Goal: Task Accomplishment & Management: Complete application form

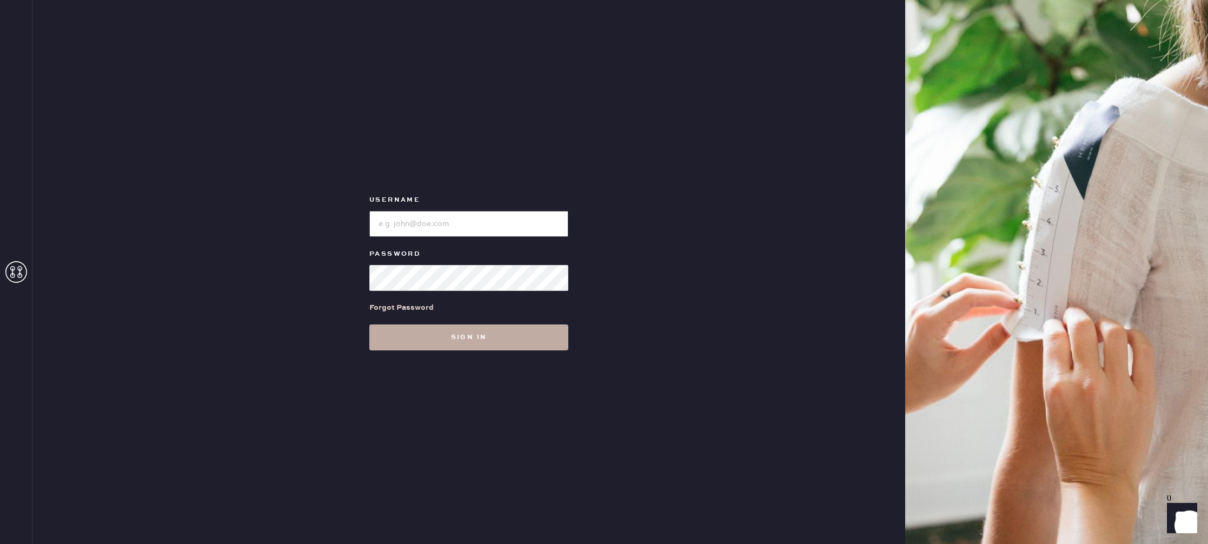
type input "reformationstudiocity"
click at [439, 333] on button "Sign in" at bounding box center [468, 338] width 199 height 26
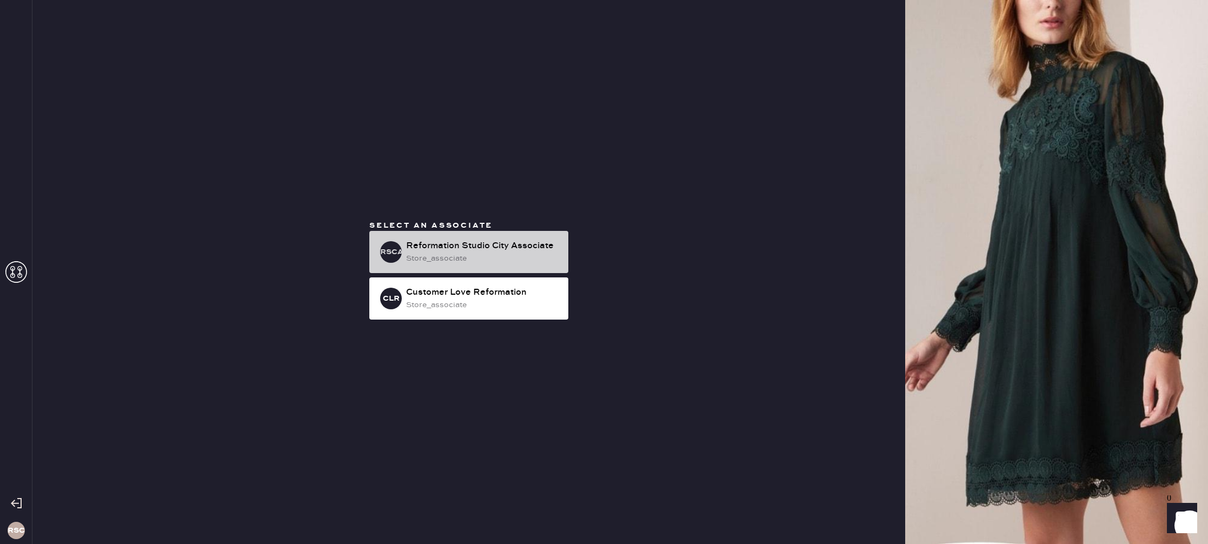
click at [379, 248] on div "RSCA Reformation Studio City Associate store_associate" at bounding box center [468, 252] width 199 height 42
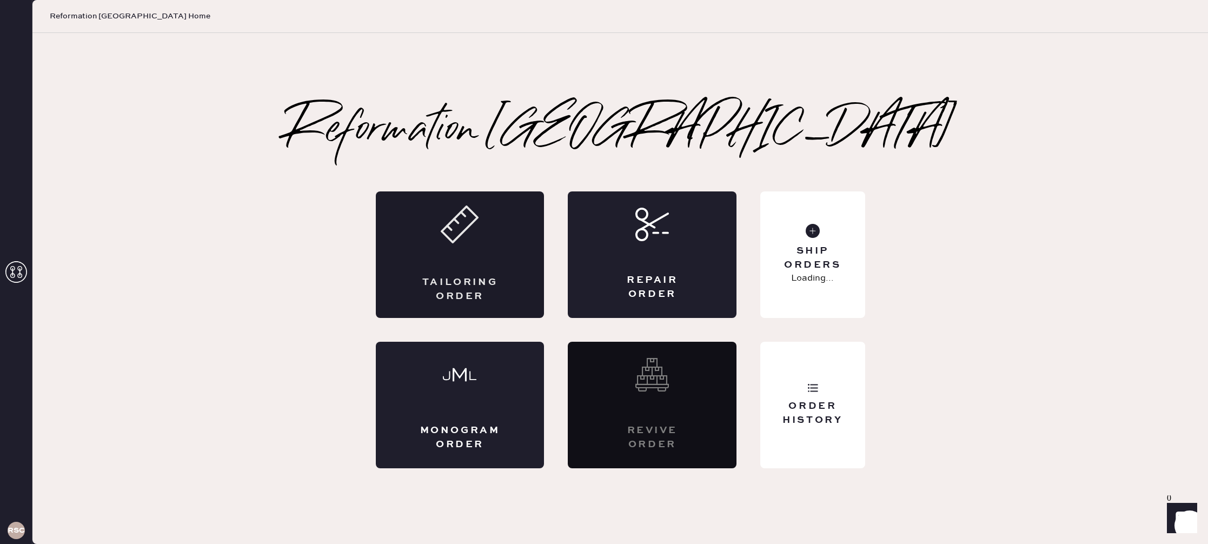
click at [461, 238] on icon at bounding box center [460, 225] width 38 height 38
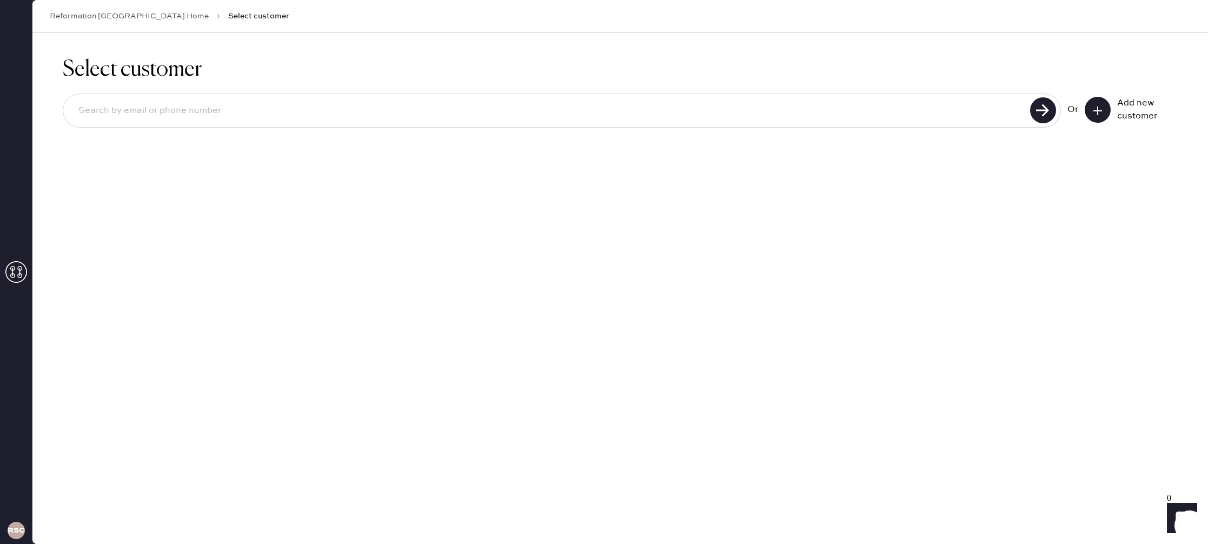
click at [1108, 118] on div "Add new customer" at bounding box center [1131, 110] width 93 height 26
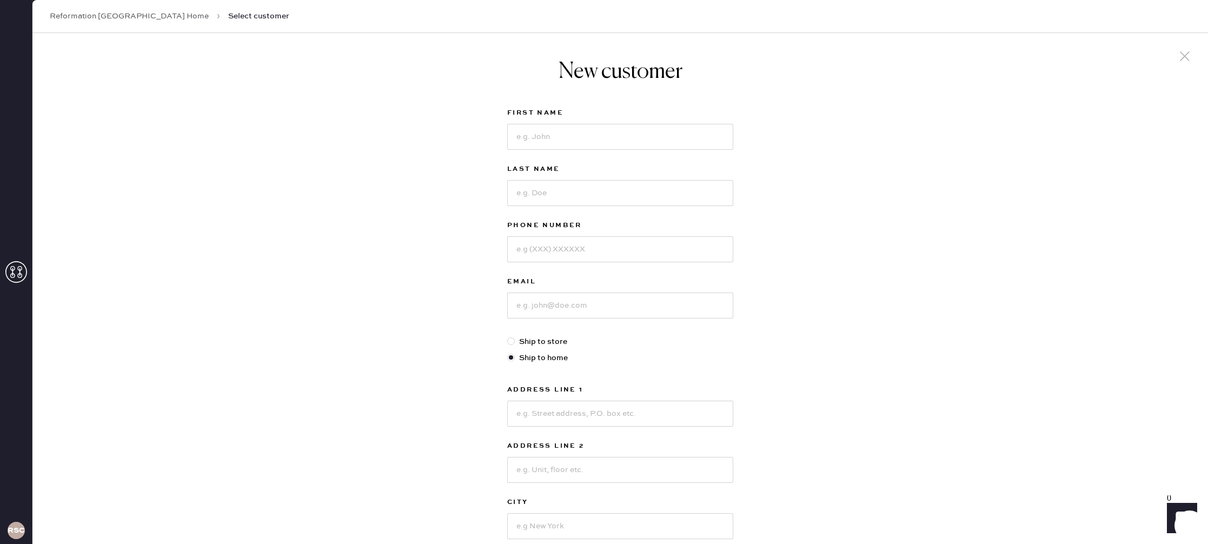
click at [1103, 117] on div "New customer First Name Last Name Phone Number Email Ship to store Ship to home…" at bounding box center [620, 368] width 1176 height 671
click at [594, 144] on input at bounding box center [620, 137] width 226 height 26
type input "[PERSON_NAME]"
type input "2154987115"
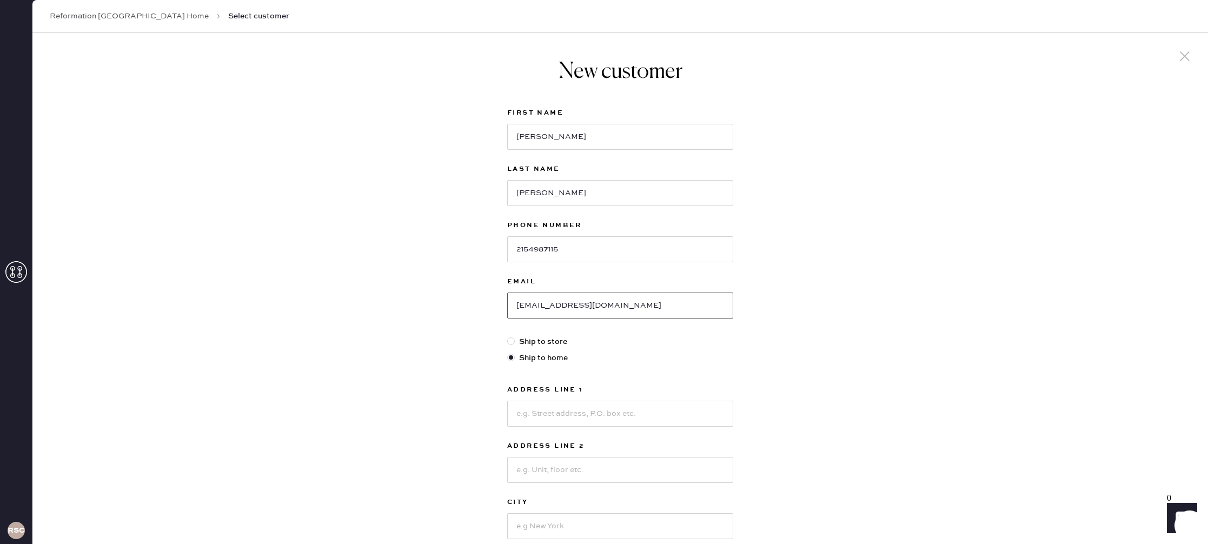
type input "[EMAIL_ADDRESS][DOMAIN_NAME]"
type input "1250 Paseo Redondo"
type input "Burbank"
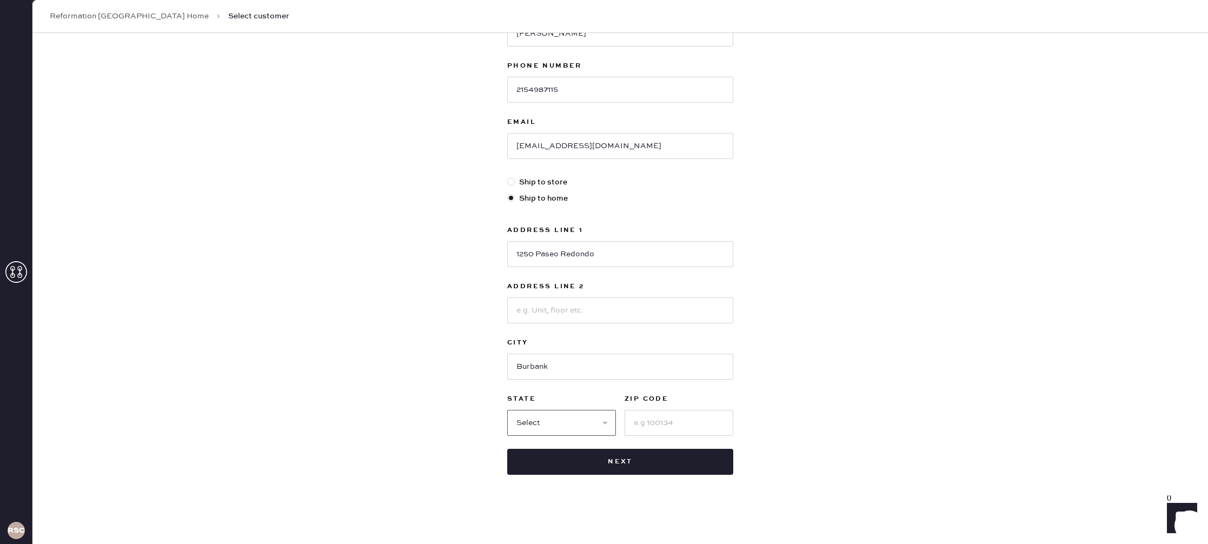
select select "CA"
type input "91501"
click at [617, 465] on button "Next" at bounding box center [620, 462] width 226 height 26
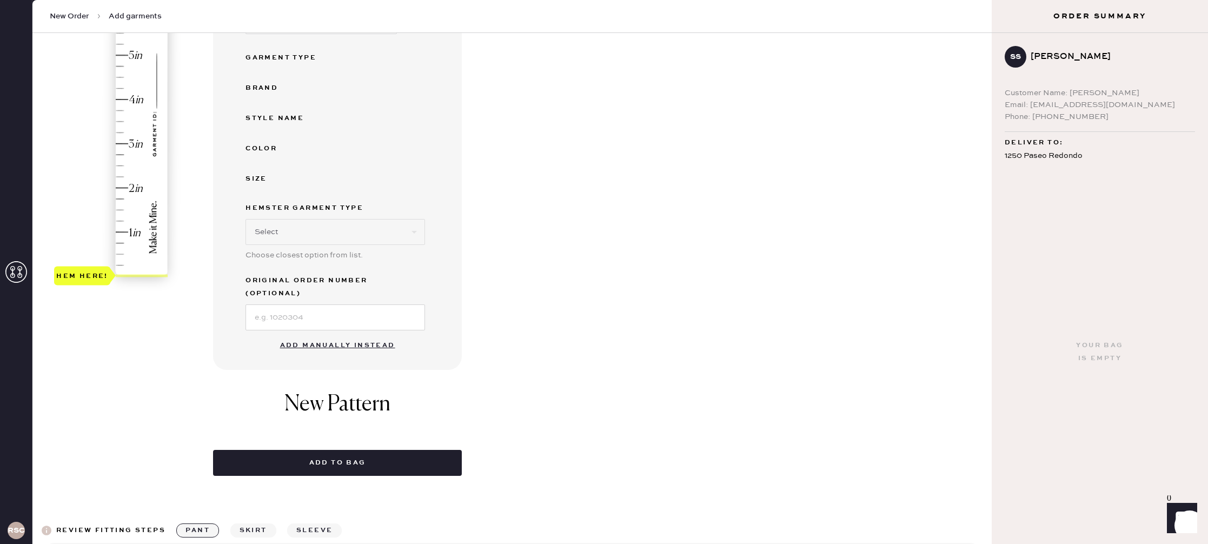
scroll to position [199, 0]
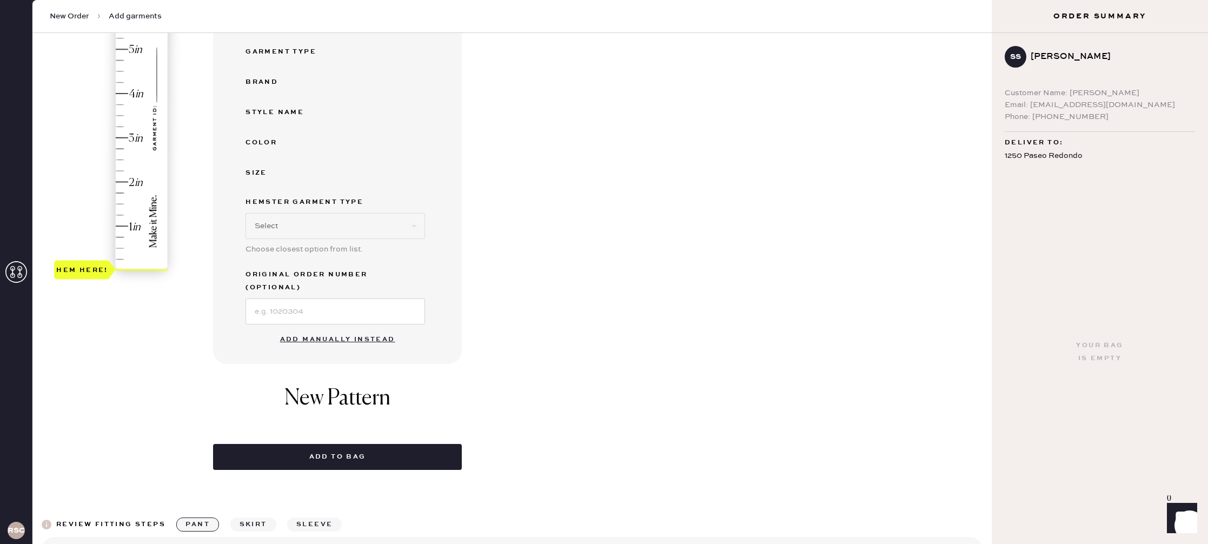
click at [340, 329] on button "Add manually instead" at bounding box center [338, 340] width 128 height 22
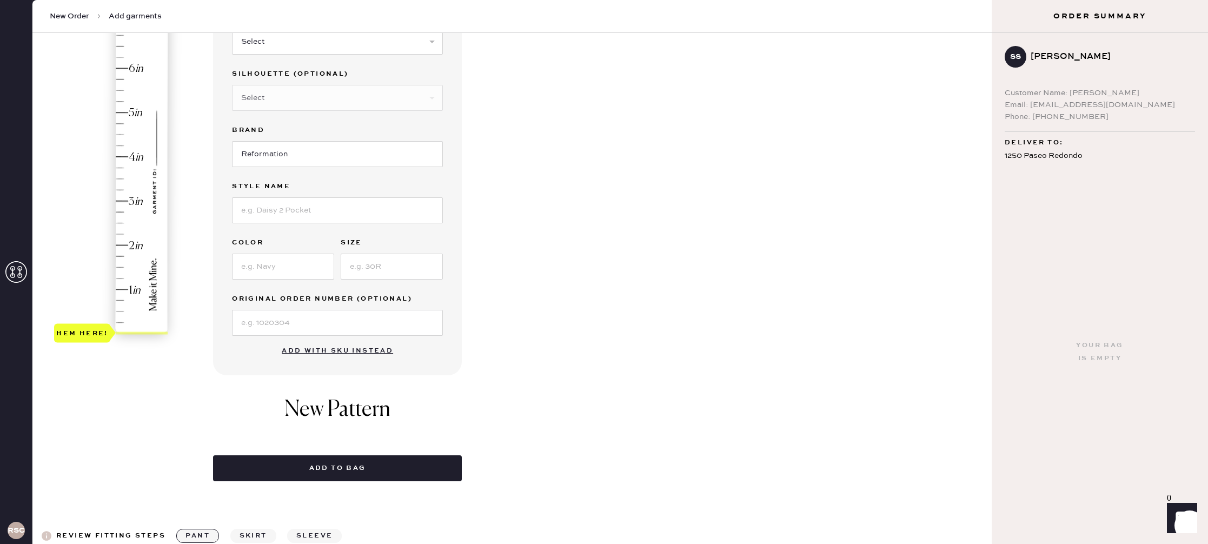
scroll to position [0, 0]
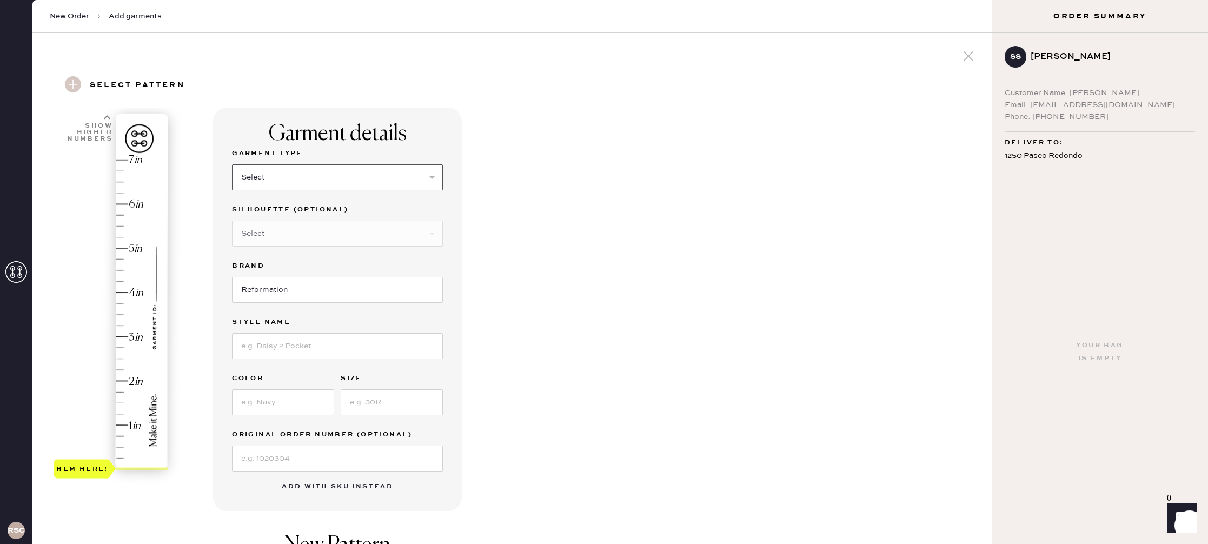
click at [352, 173] on select "Select Basic Skirt Jeans Leggings Pants Shorts Basic Sleeved Dress Basic Sleeve…" at bounding box center [337, 177] width 211 height 26
select select "4"
click at [232, 164] on select "Select Basic Skirt Jeans Leggings Pants Shorts Basic Sleeved Dress Basic Sleeve…" at bounding box center [337, 177] width 211 height 26
click at [328, 226] on select "Select Joggers Shorts Cropped Flare Boot Cut Straight Skinny Other" at bounding box center [337, 234] width 211 height 26
select select "11"
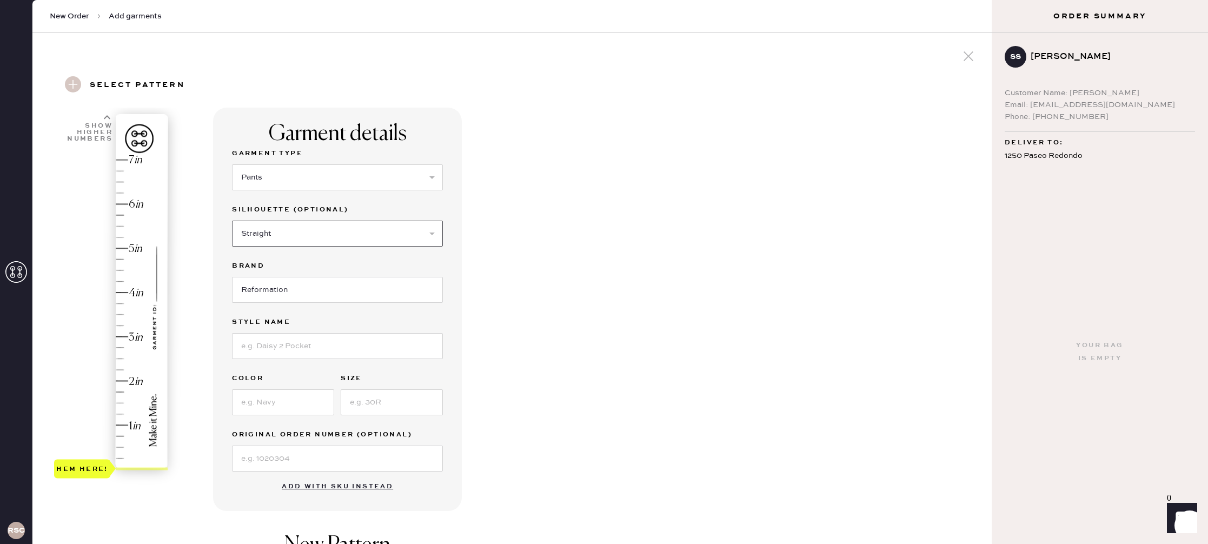
click at [232, 221] on select "Select Joggers Shorts Cropped Flare Boot Cut Straight Skinny Other" at bounding box center [337, 234] width 211 height 26
click at [305, 345] on input at bounding box center [337, 346] width 211 height 26
type input "Vida"
type input "Black"
type input "0"
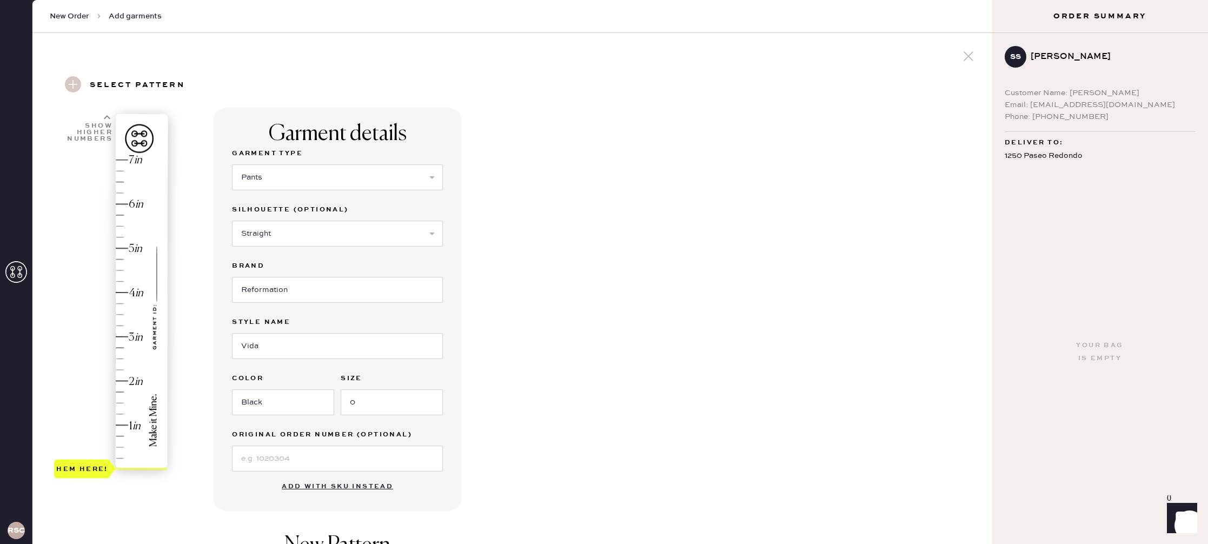
type input "5"
click at [136, 250] on div "Hem here!" at bounding box center [111, 314] width 115 height 319
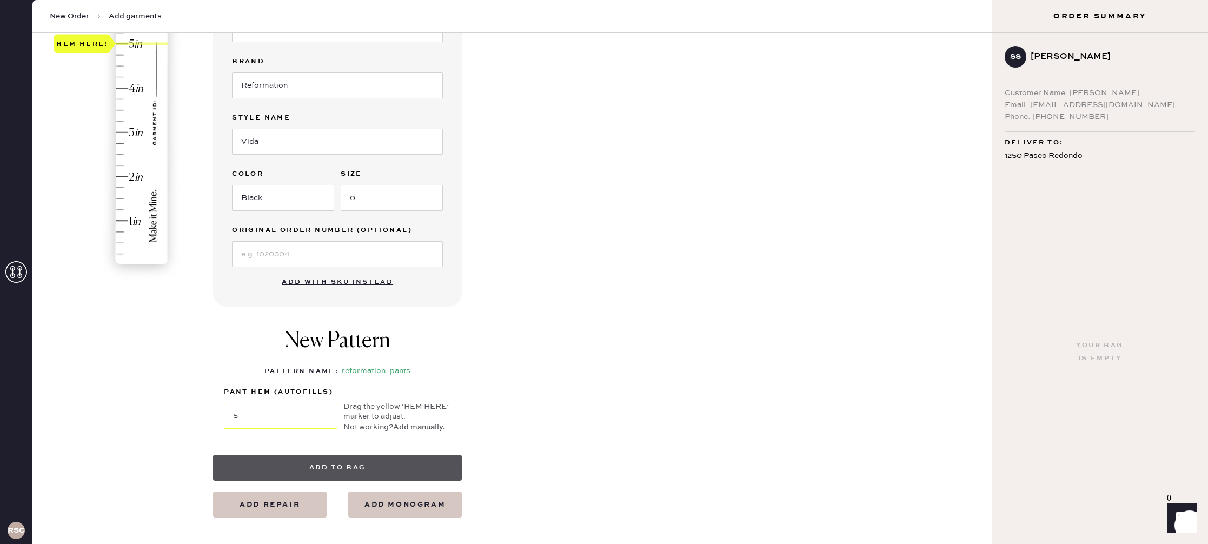
click at [356, 465] on button "Add to bag" at bounding box center [337, 468] width 249 height 26
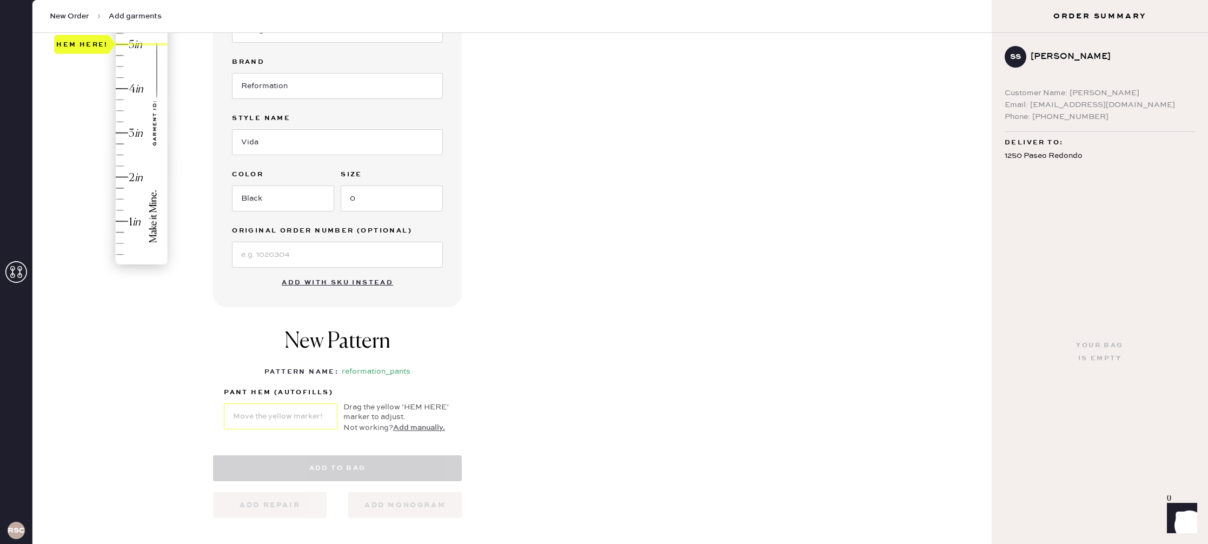
select select "4"
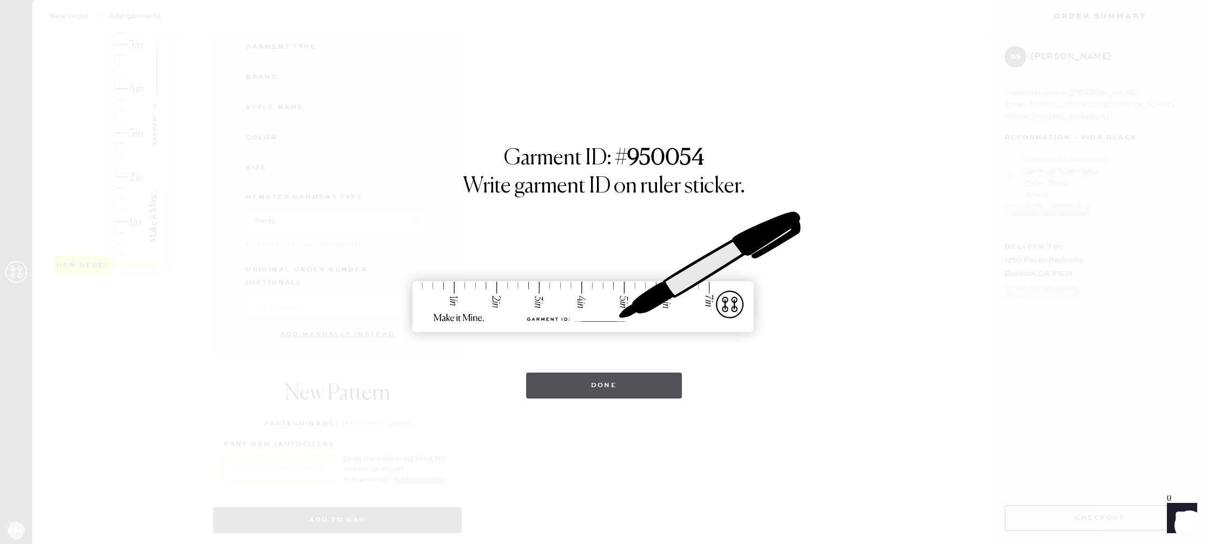
click at [624, 386] on button "Done" at bounding box center [604, 386] width 156 height 26
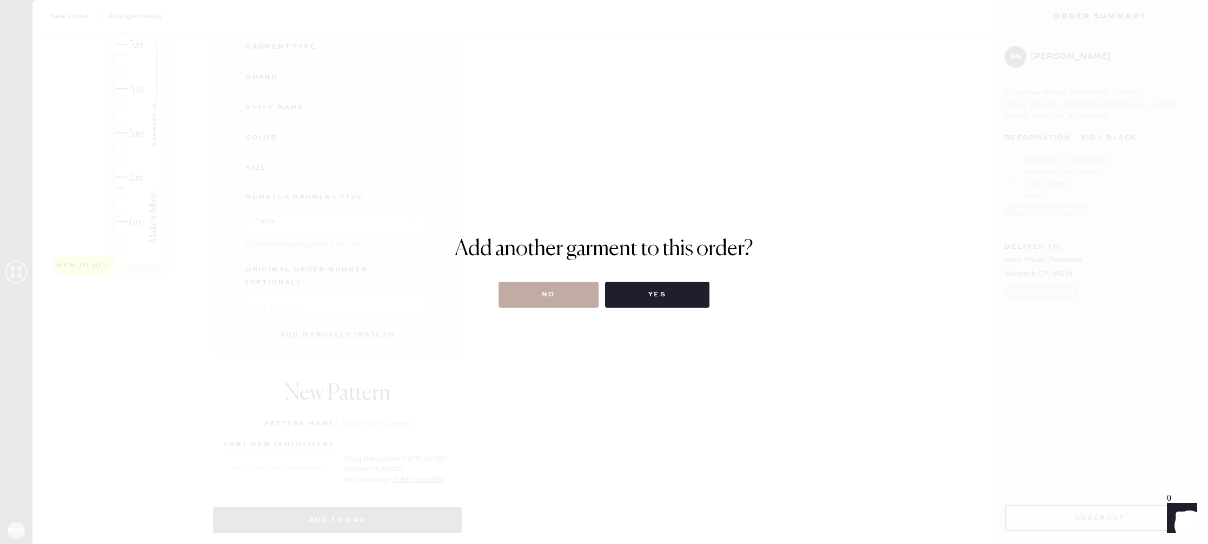
click at [580, 292] on button "No" at bounding box center [549, 295] width 100 height 26
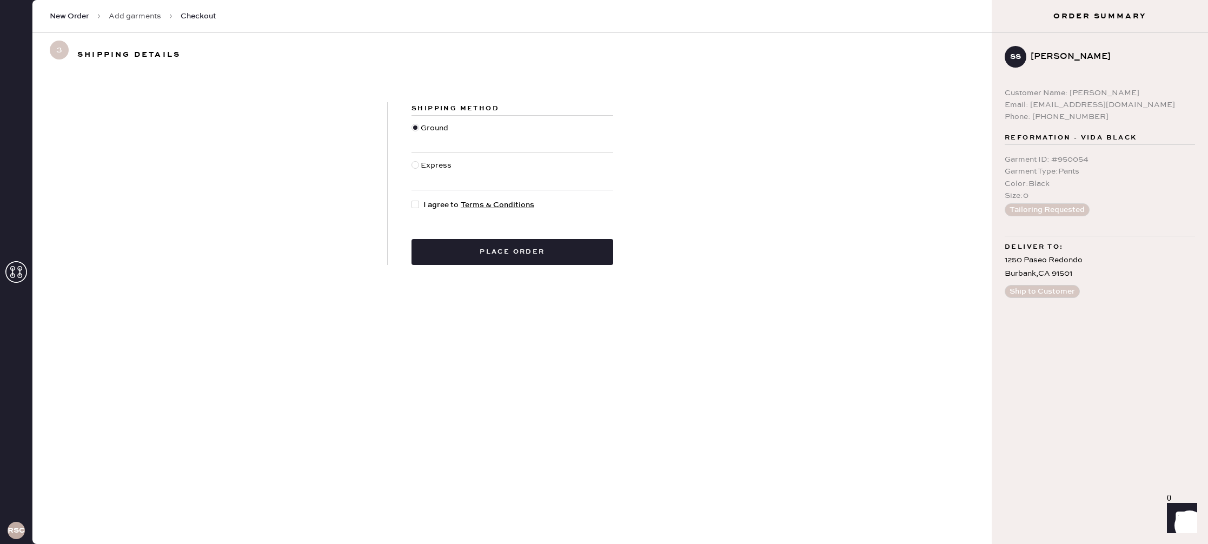
click at [416, 205] on div at bounding box center [416, 205] width 8 height 8
click at [412, 200] on input "I agree to Terms & Conditions" at bounding box center [412, 199] width 1 height 1
checkbox input "true"
click at [542, 257] on button "Place order" at bounding box center [513, 252] width 202 height 26
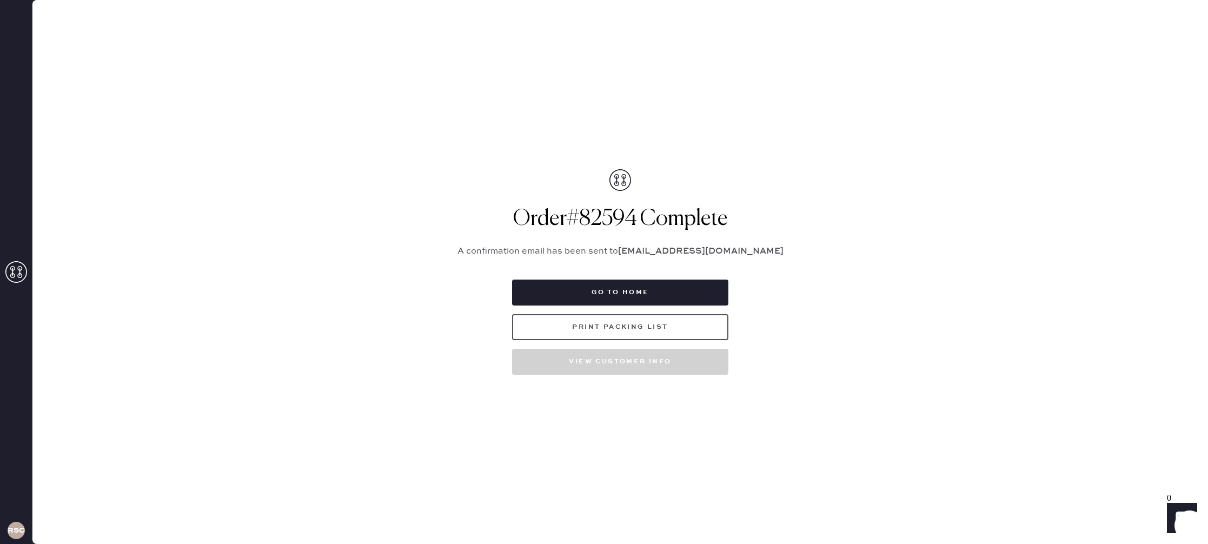
click at [586, 334] on button "Print Packing List" at bounding box center [620, 327] width 216 height 26
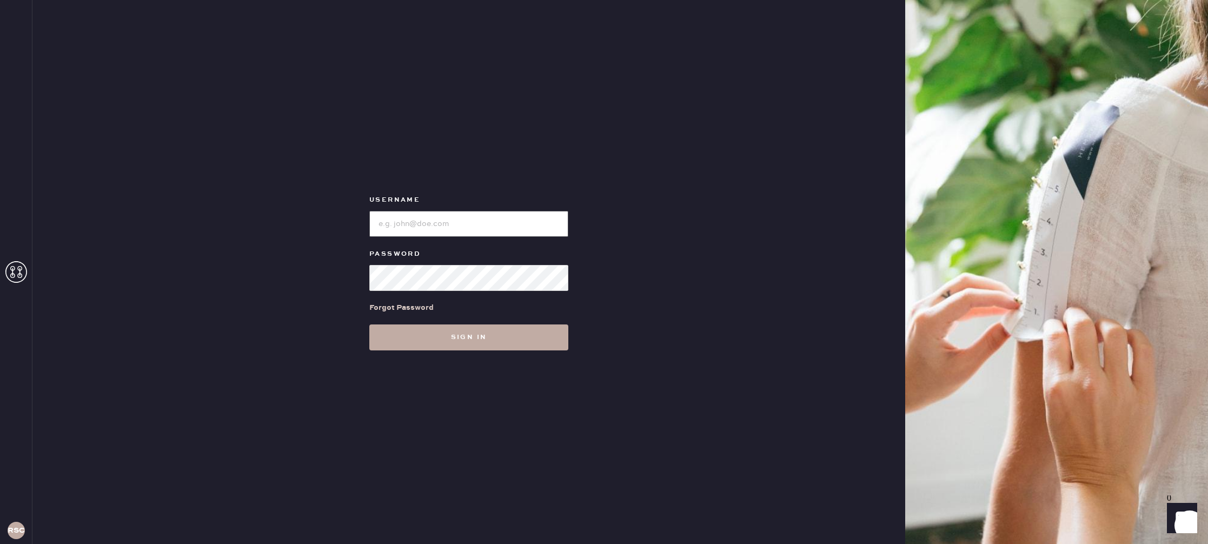
type input "reformationstudiocity"
click at [472, 329] on button "Sign in" at bounding box center [468, 338] width 199 height 26
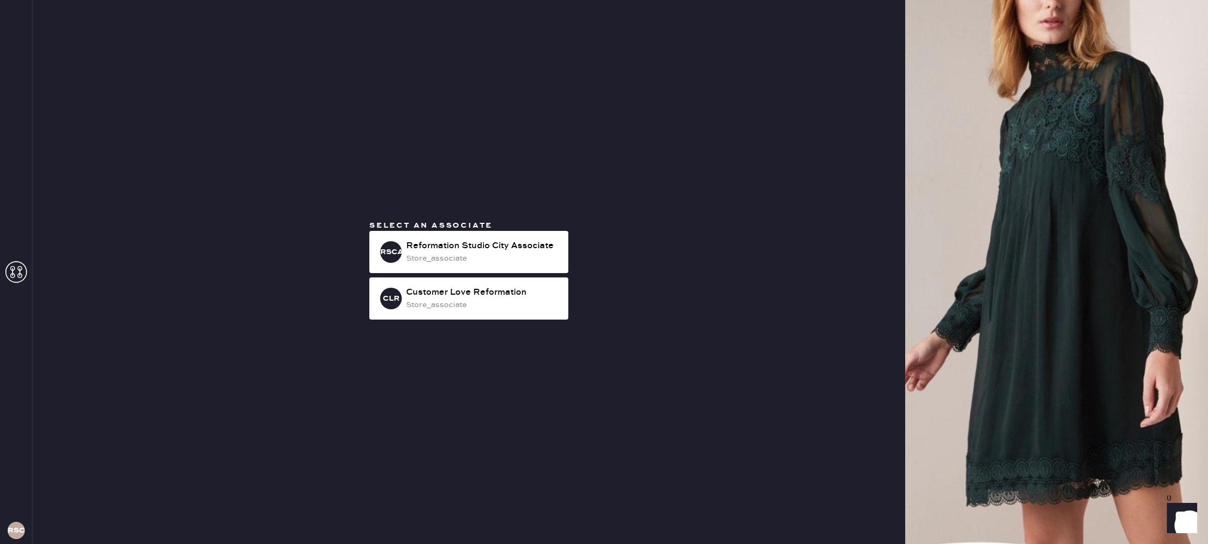
click at [466, 229] on span "Select an associate" at bounding box center [430, 226] width 123 height 10
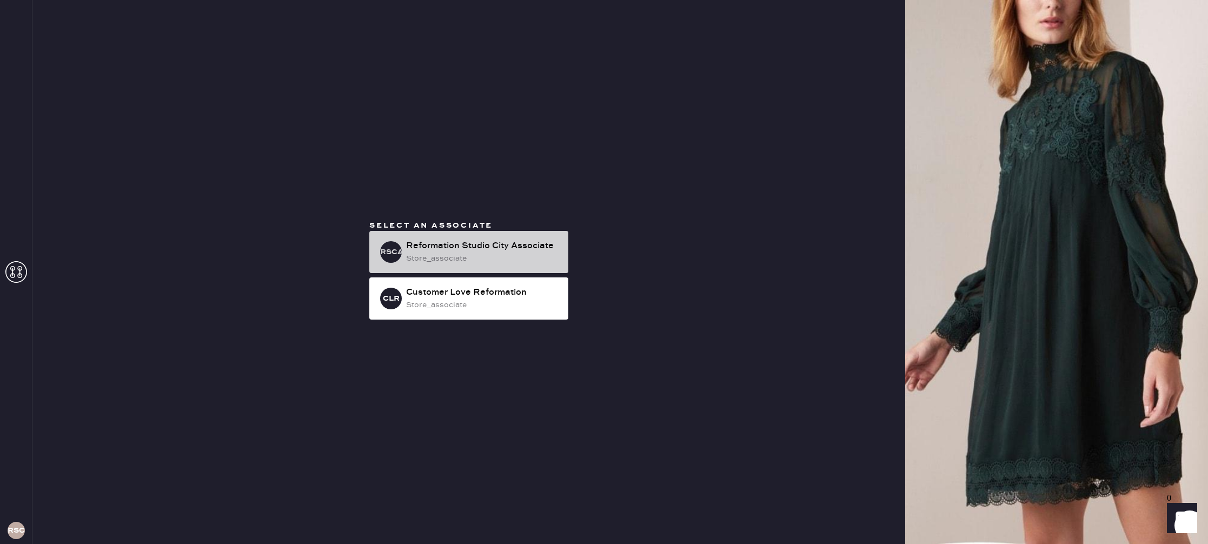
click at [466, 242] on div "Reformation Studio City Associate" at bounding box center [483, 246] width 154 height 13
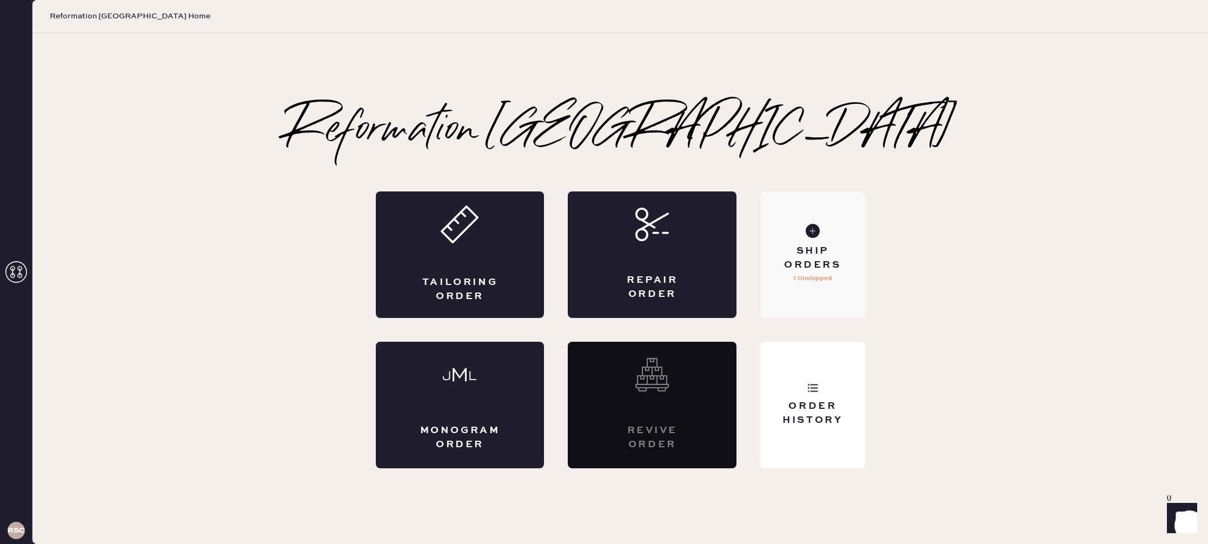
click at [779, 272] on div "Ship Orders 1 Unshipped" at bounding box center [812, 254] width 104 height 127
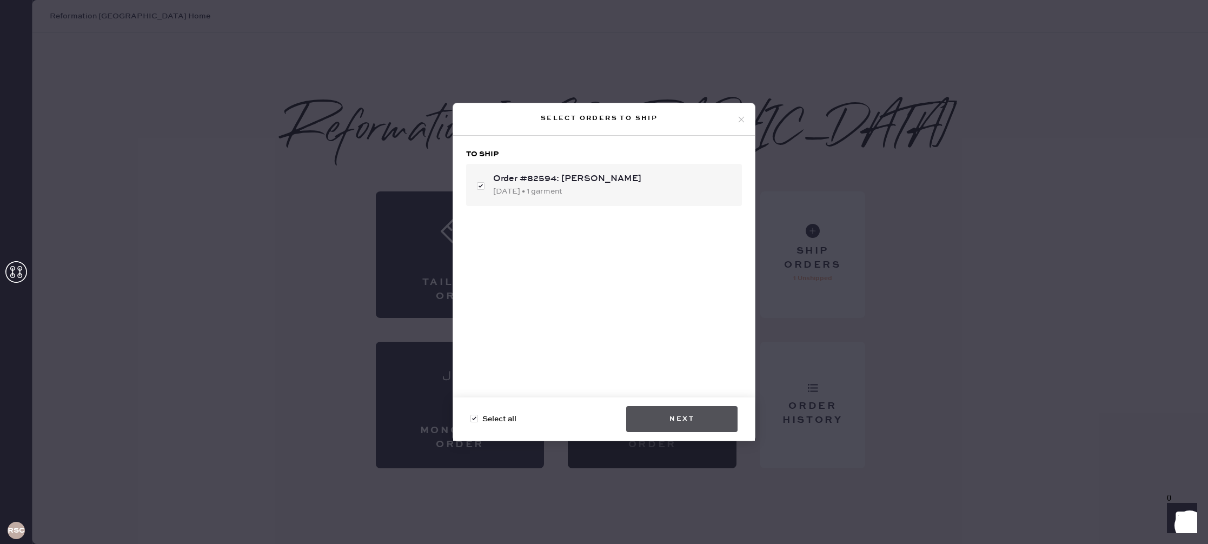
click at [675, 420] on button "Next" at bounding box center [681, 419] width 111 height 26
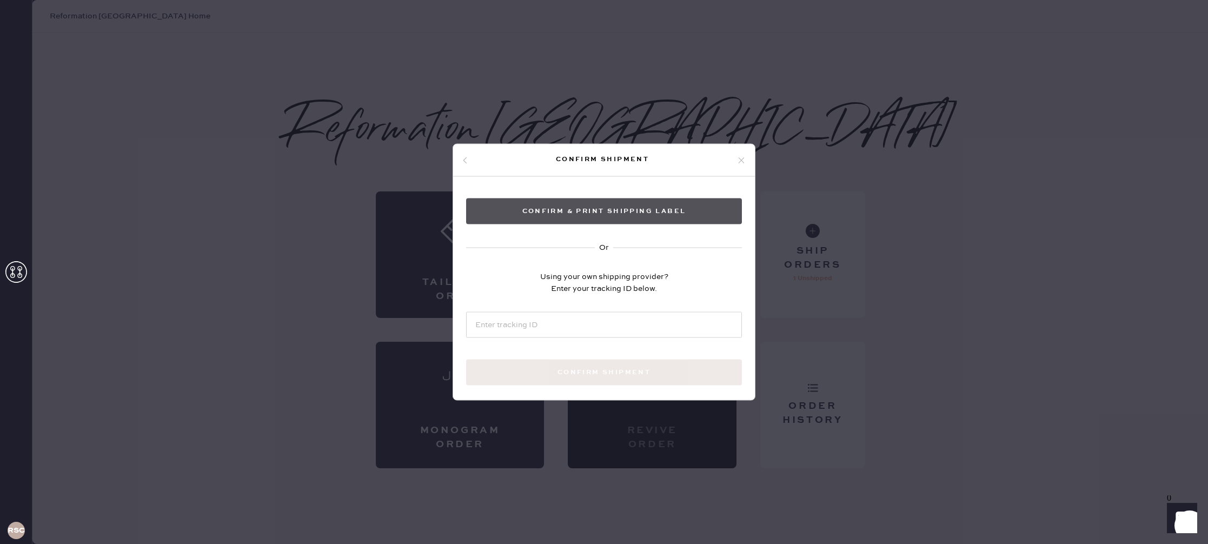
click at [616, 208] on button "Confirm & Print shipping label" at bounding box center [604, 211] width 276 height 26
